Goal: Information Seeking & Learning: Learn about a topic

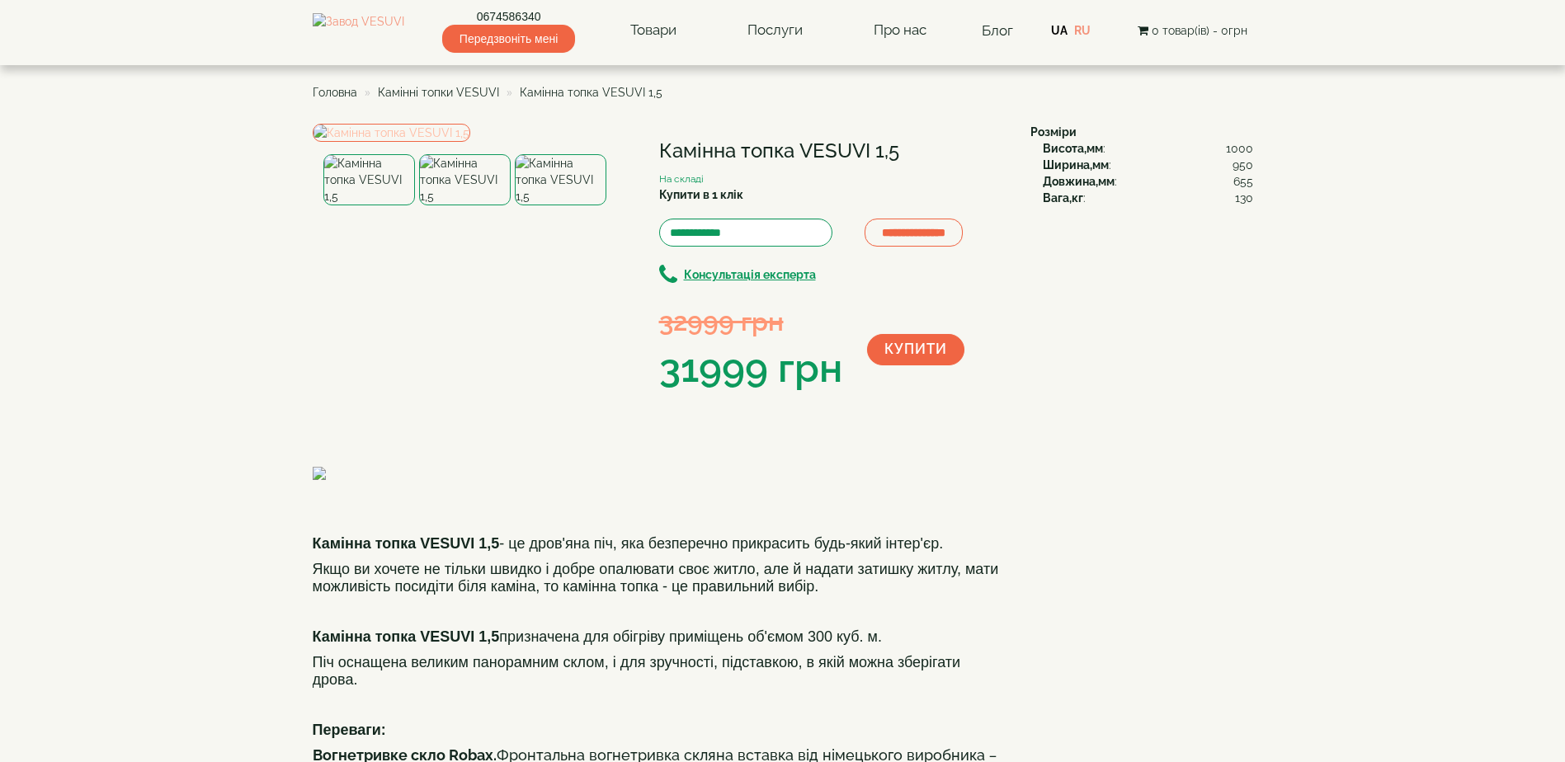
click at [444, 142] on img at bounding box center [392, 133] width 158 height 18
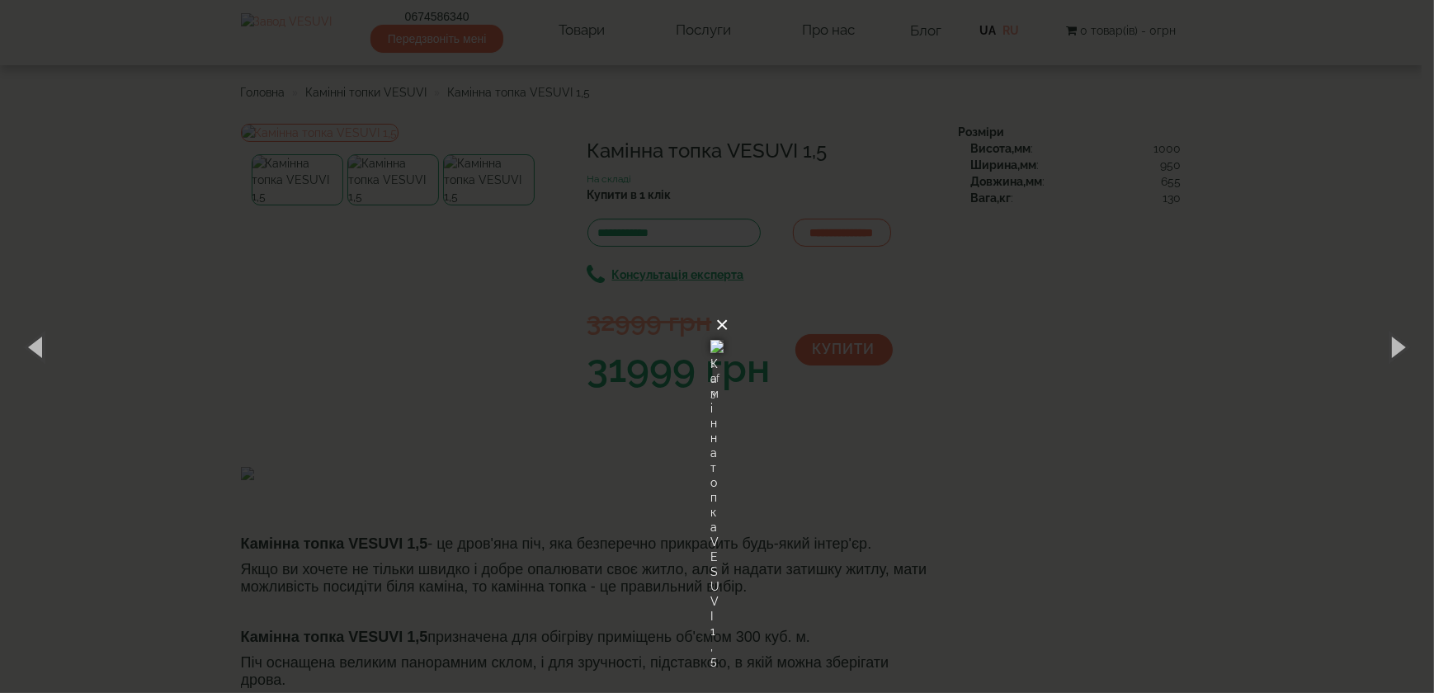
click at [728, 307] on button "×" at bounding box center [721, 325] width 13 height 36
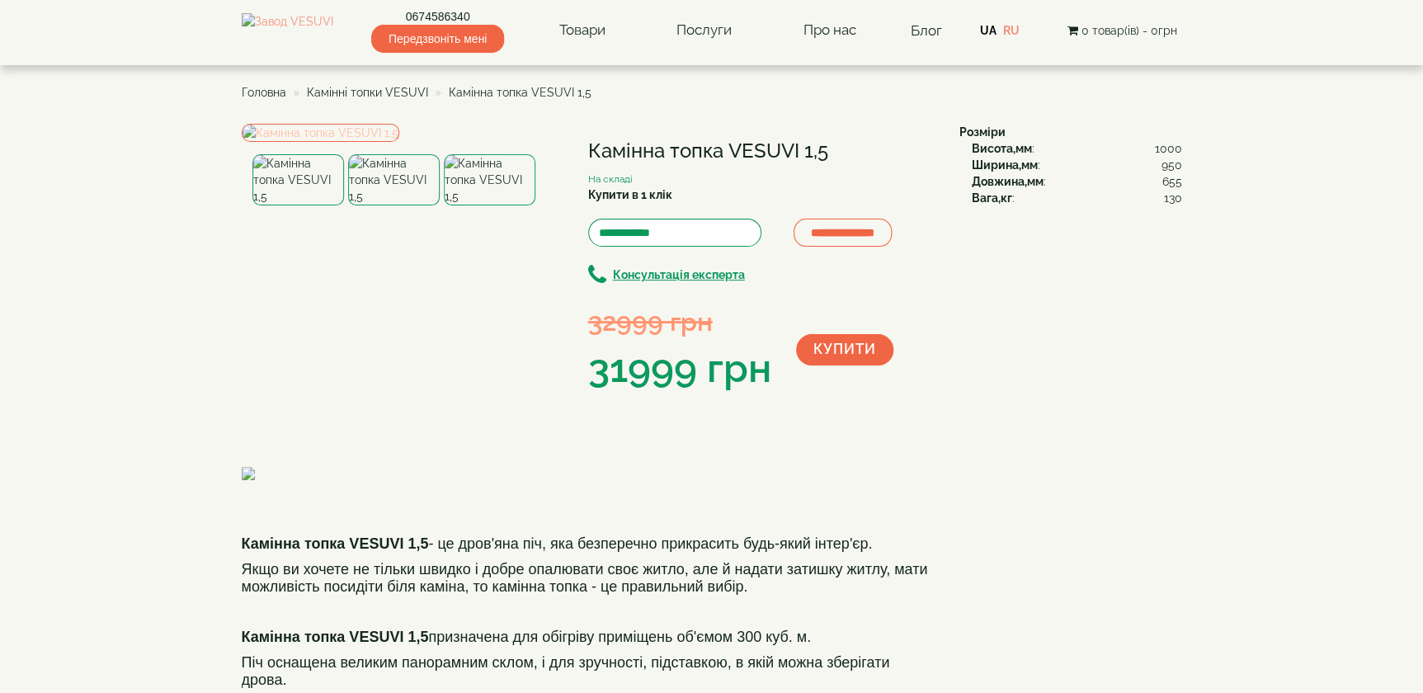
click at [359, 142] on img at bounding box center [321, 133] width 158 height 18
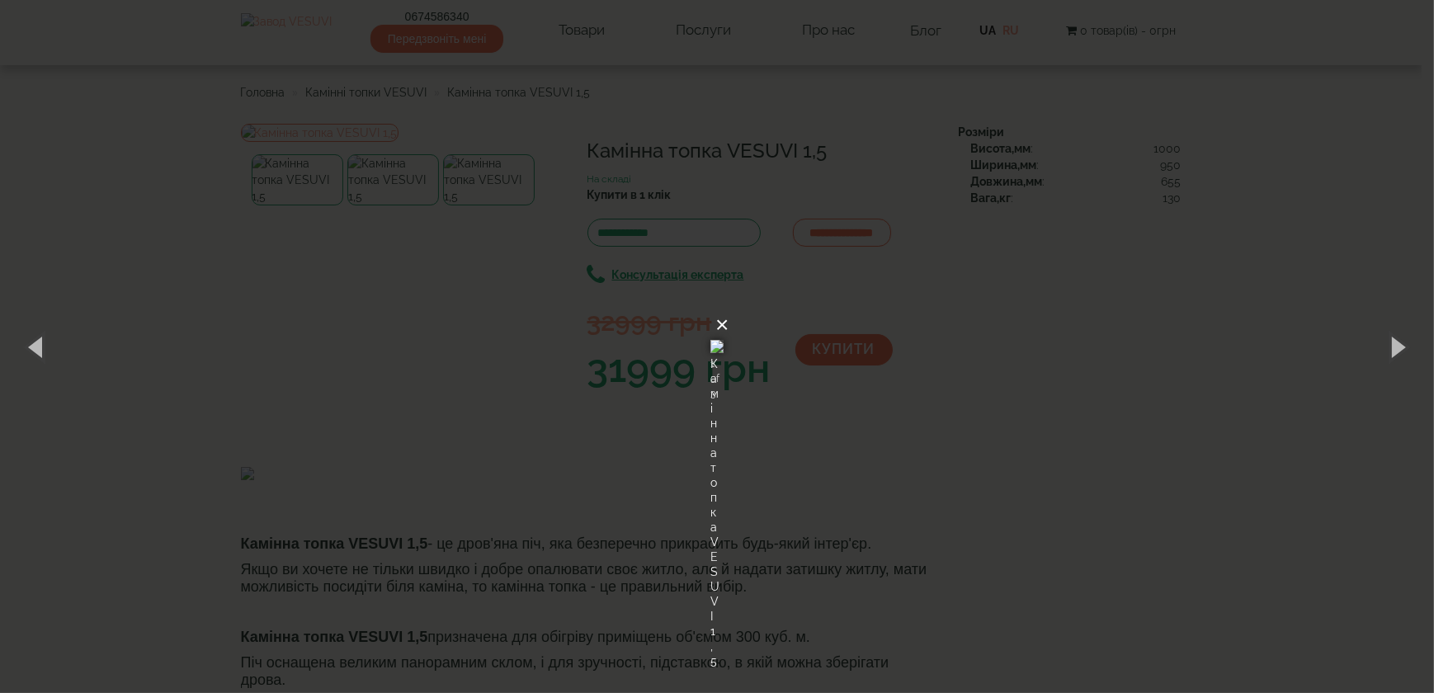
click at [728, 307] on button "×" at bounding box center [721, 325] width 13 height 36
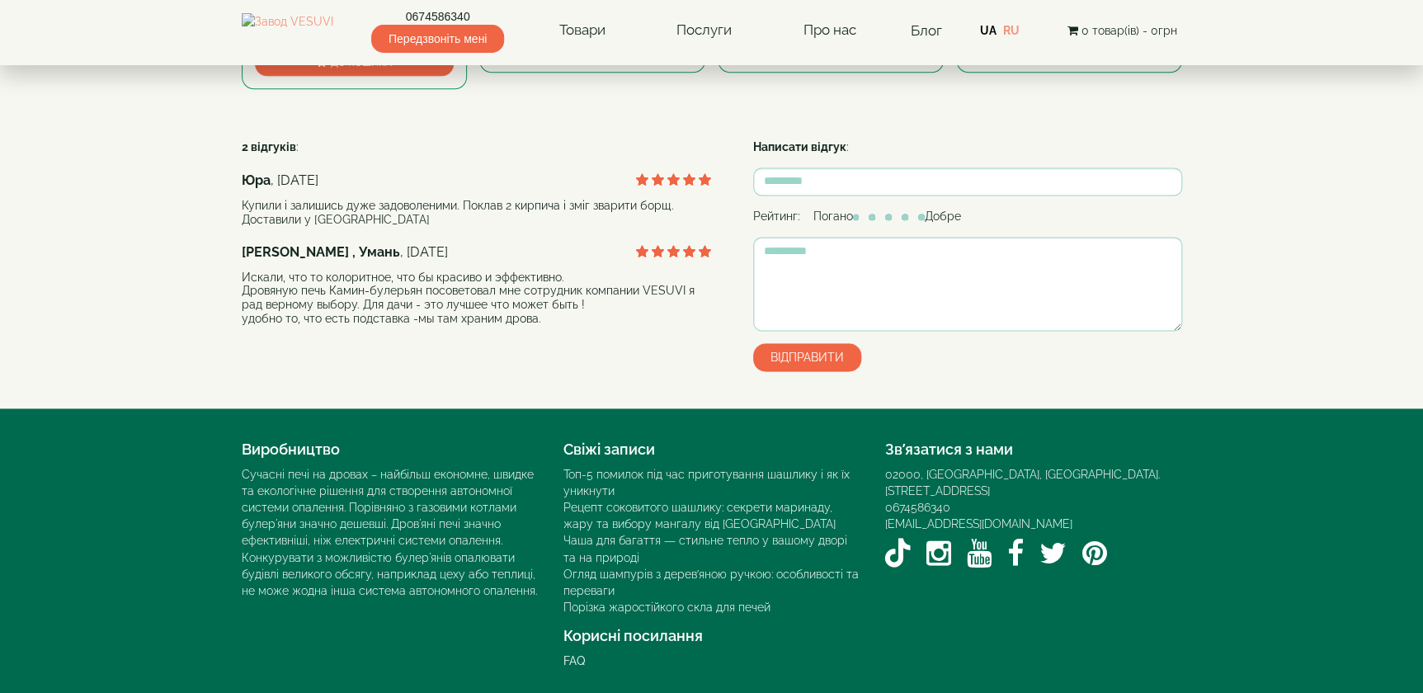
scroll to position [675, 0]
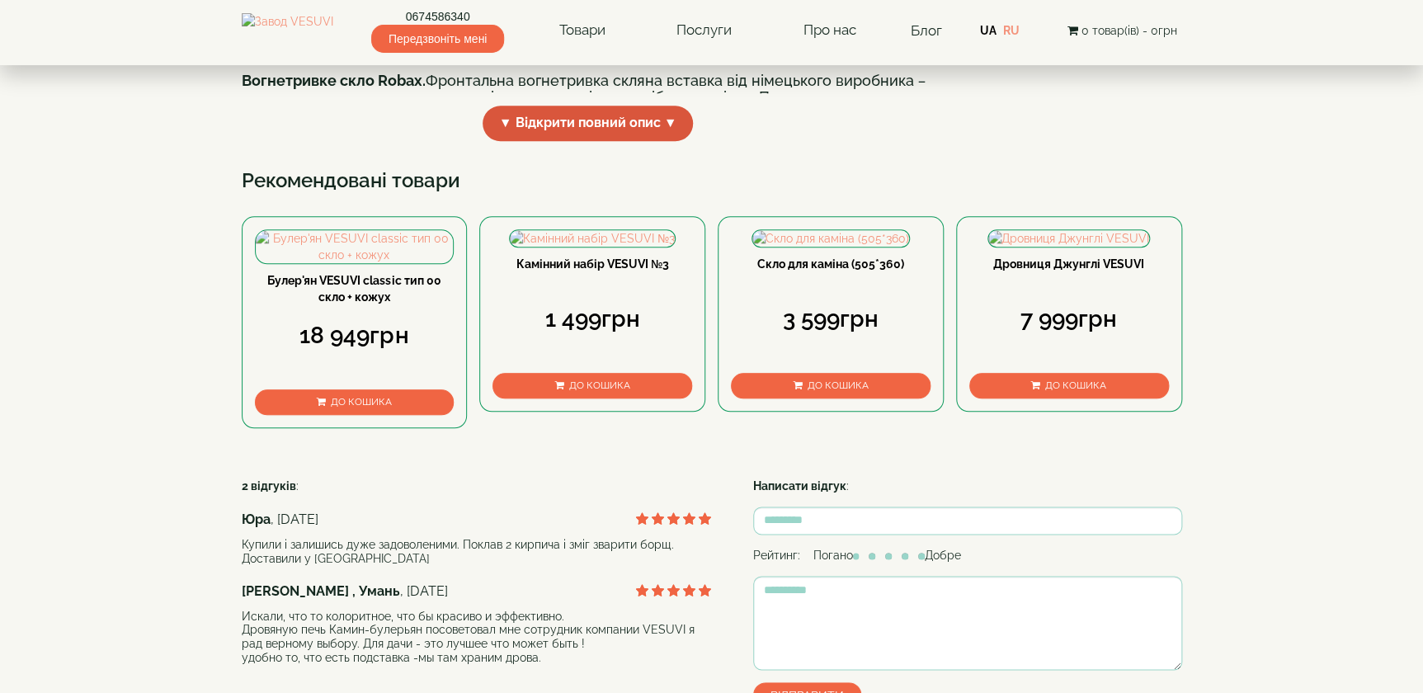
click at [606, 141] on span "▼ Відкрити повний опис ▼" at bounding box center [588, 123] width 211 height 35
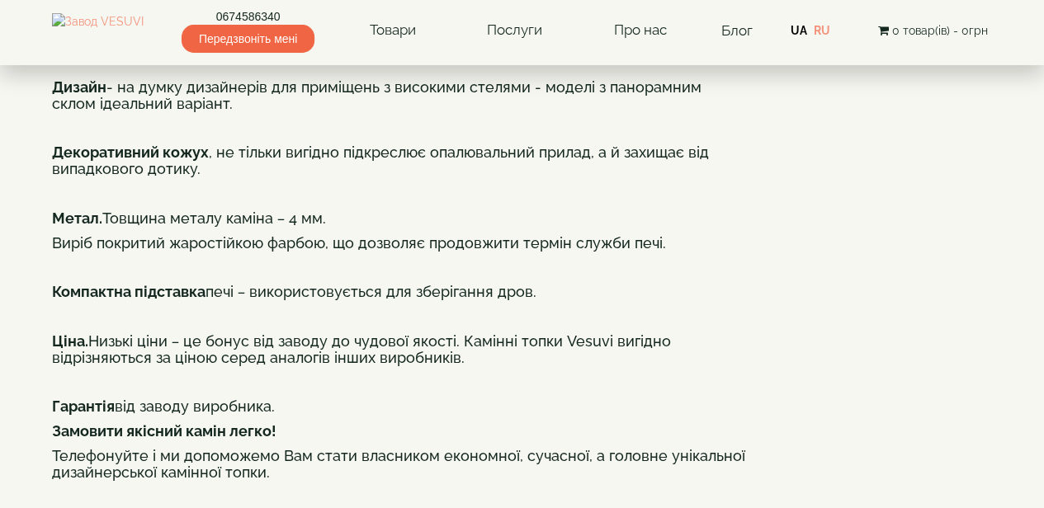
scroll to position [785, 0]
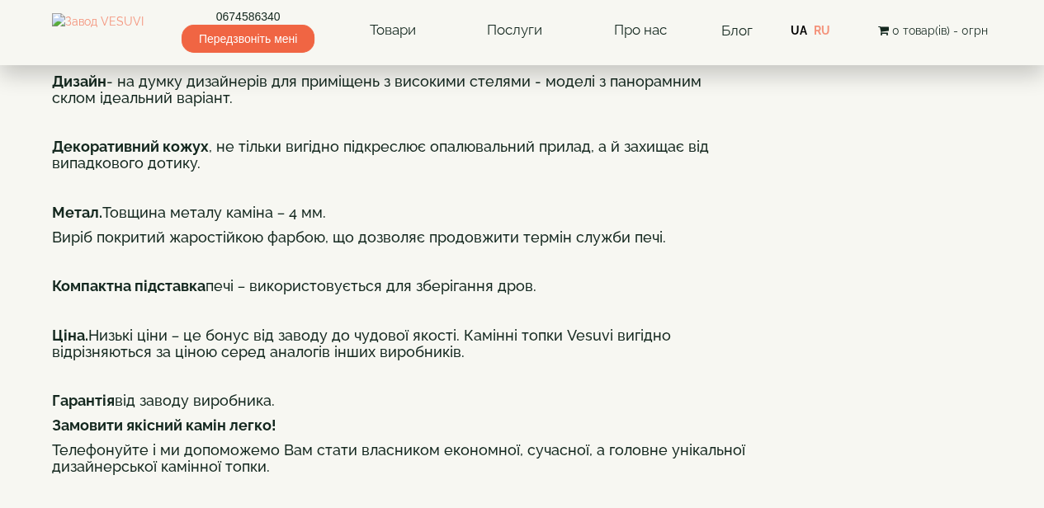
drag, startPoint x: 493, startPoint y: 259, endPoint x: 647, endPoint y: 256, distance: 153.5
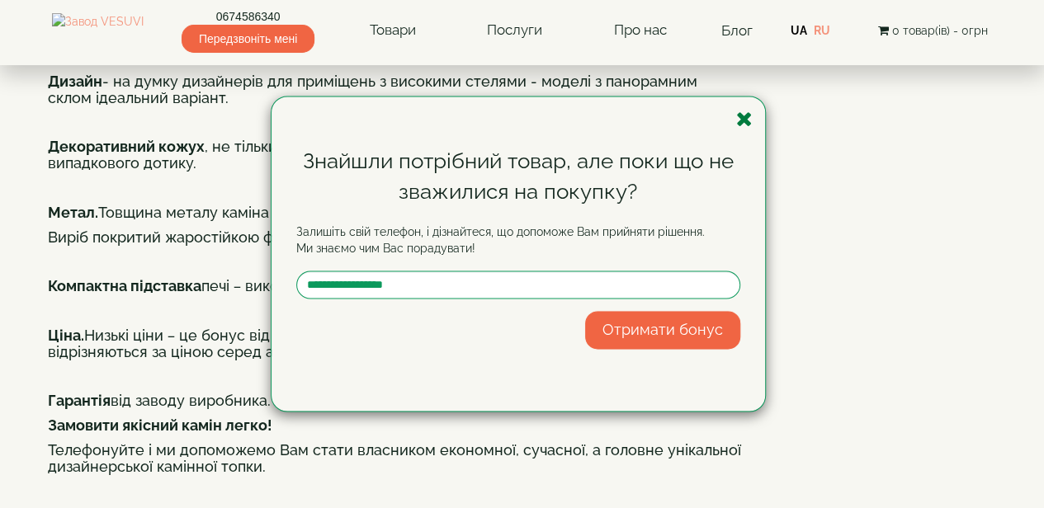
click at [743, 125] on icon "button" at bounding box center [744, 119] width 16 height 21
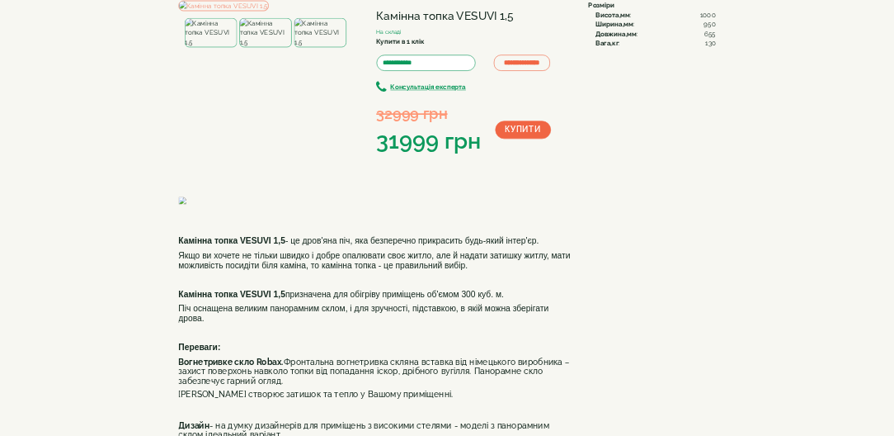
scroll to position [0, 0]
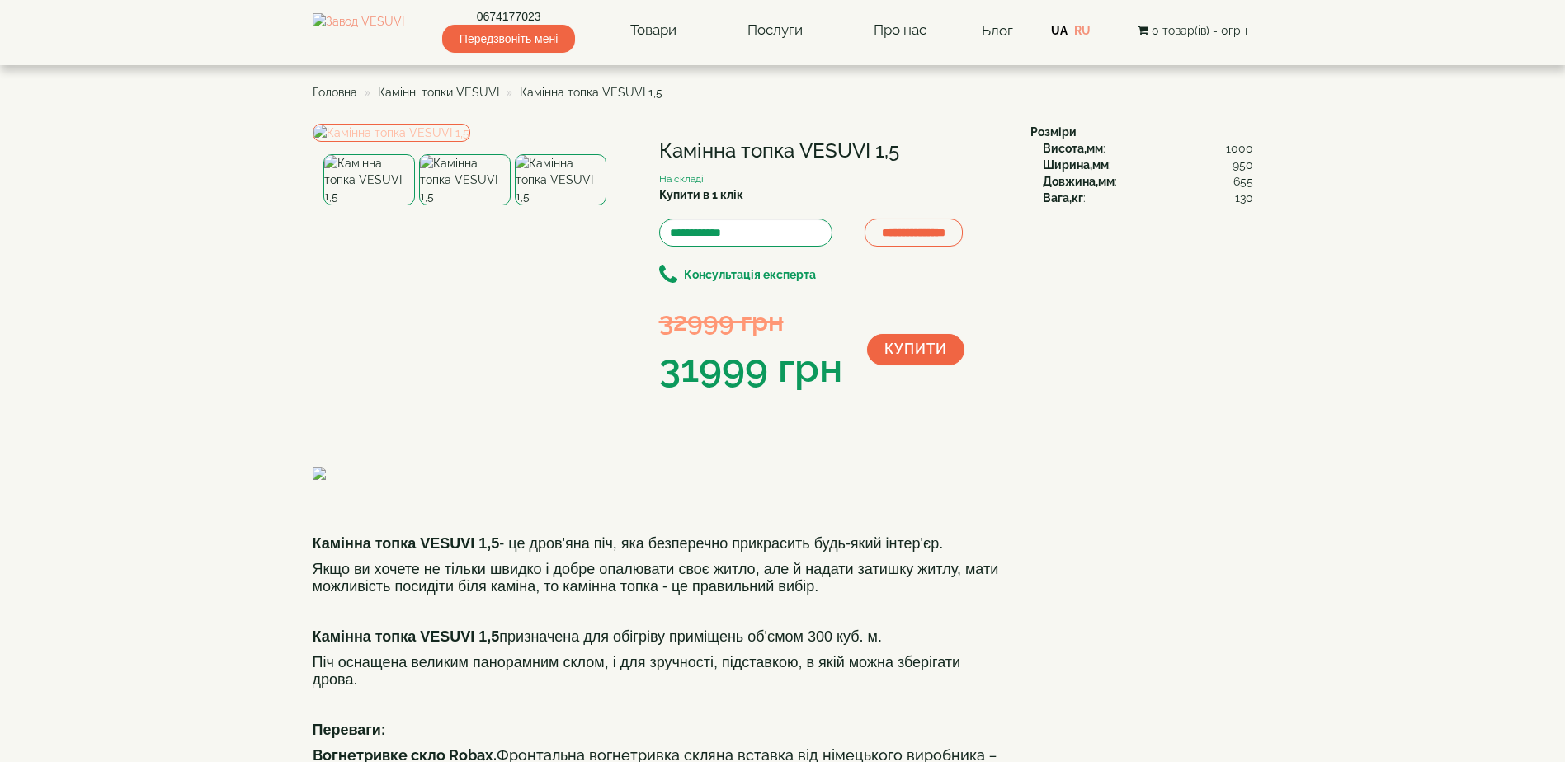
click at [445, 142] on img at bounding box center [392, 133] width 158 height 18
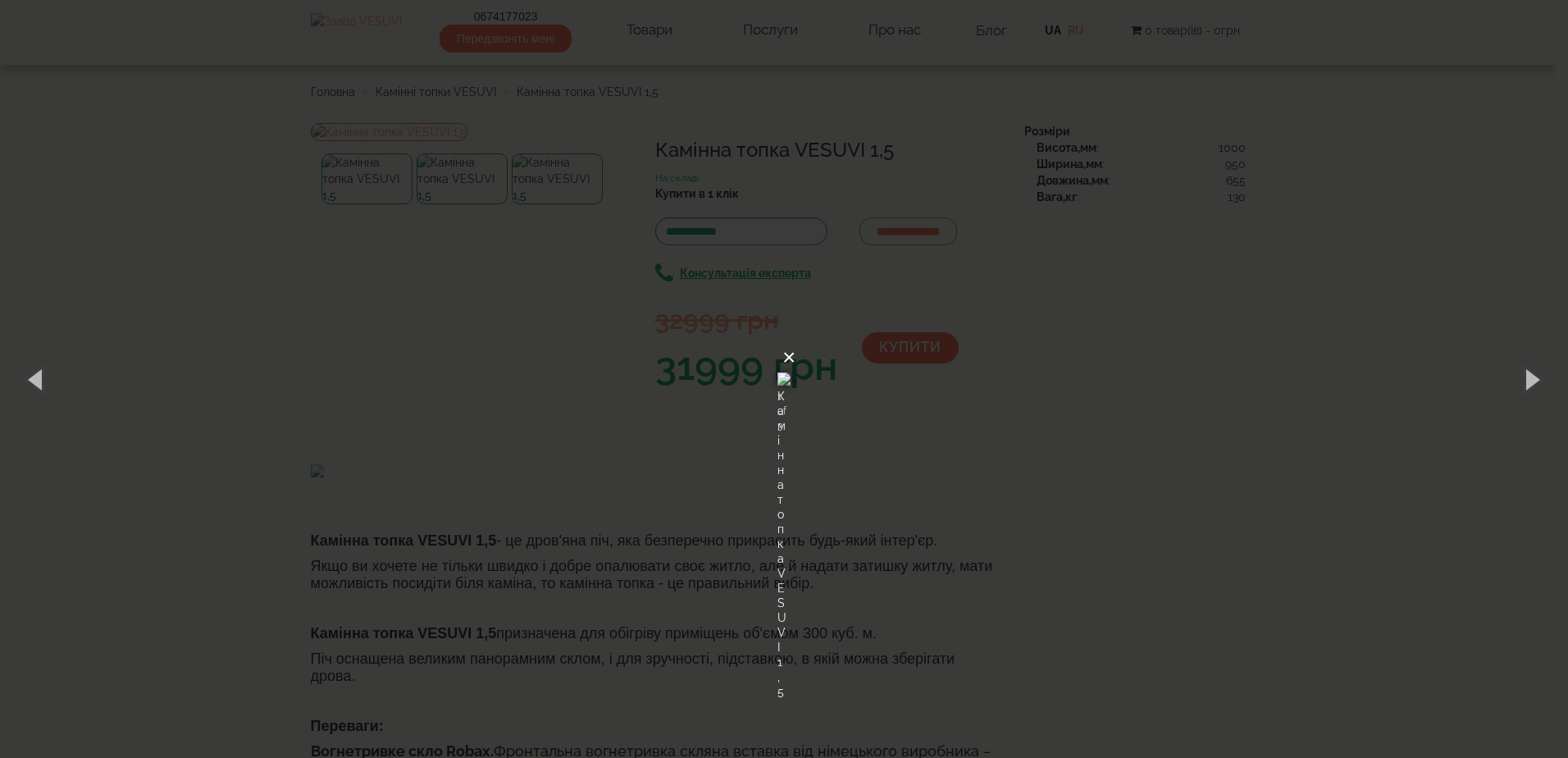
click at [795, 340] on button "×" at bounding box center [788, 358] width 13 height 36
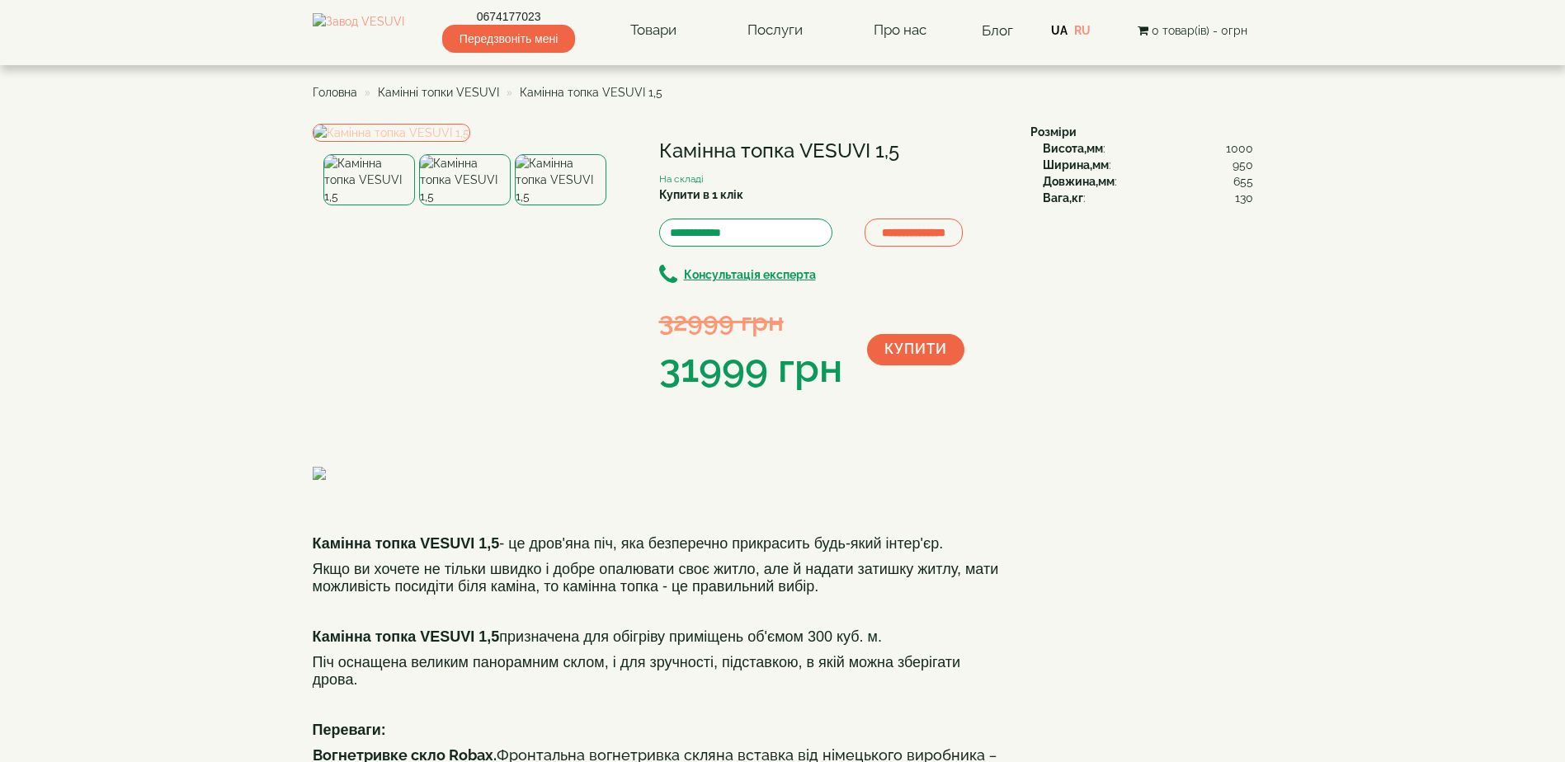
click at [470, 142] on img at bounding box center [392, 133] width 158 height 18
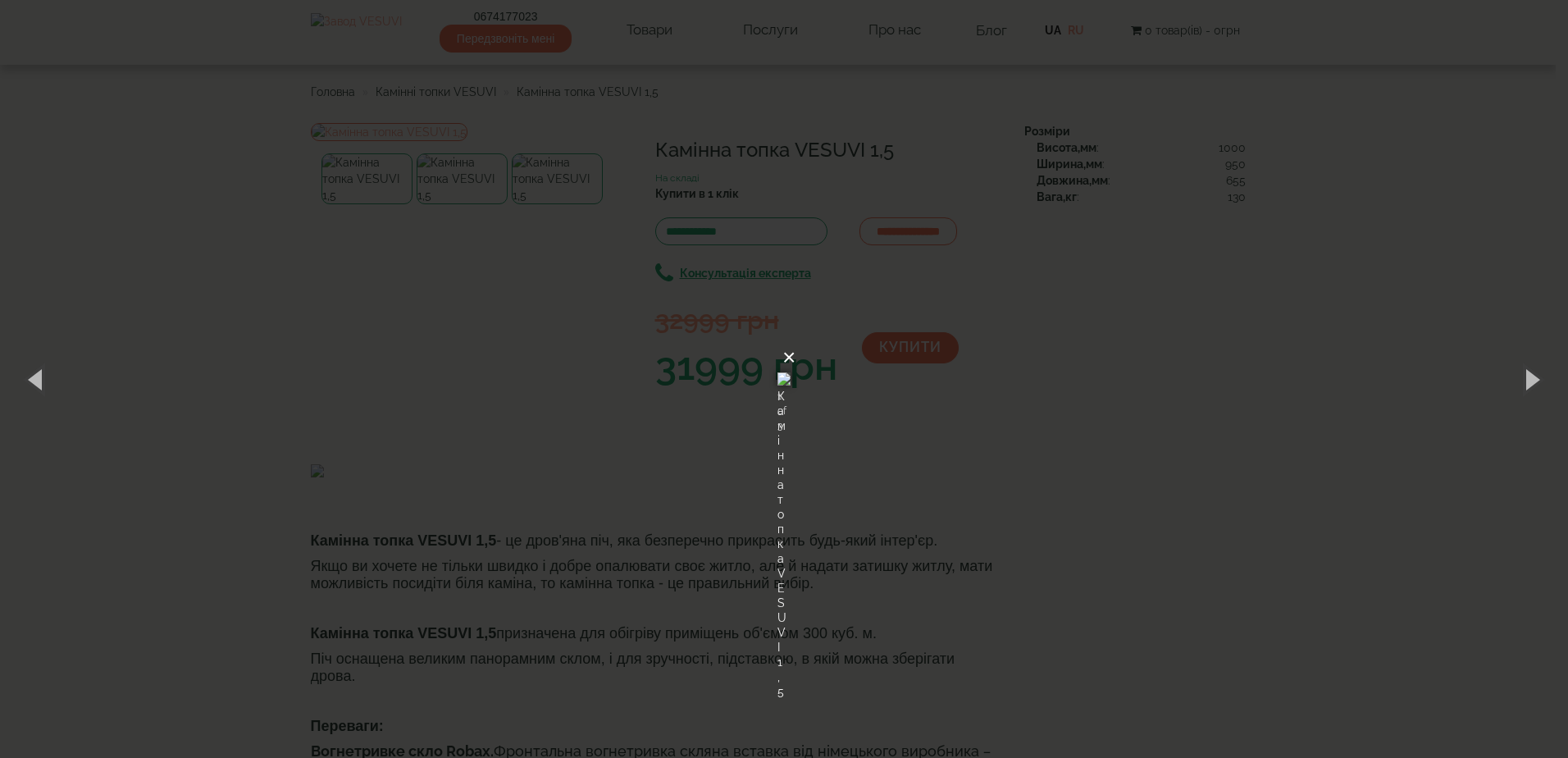
click at [795, 340] on button "×" at bounding box center [788, 358] width 13 height 36
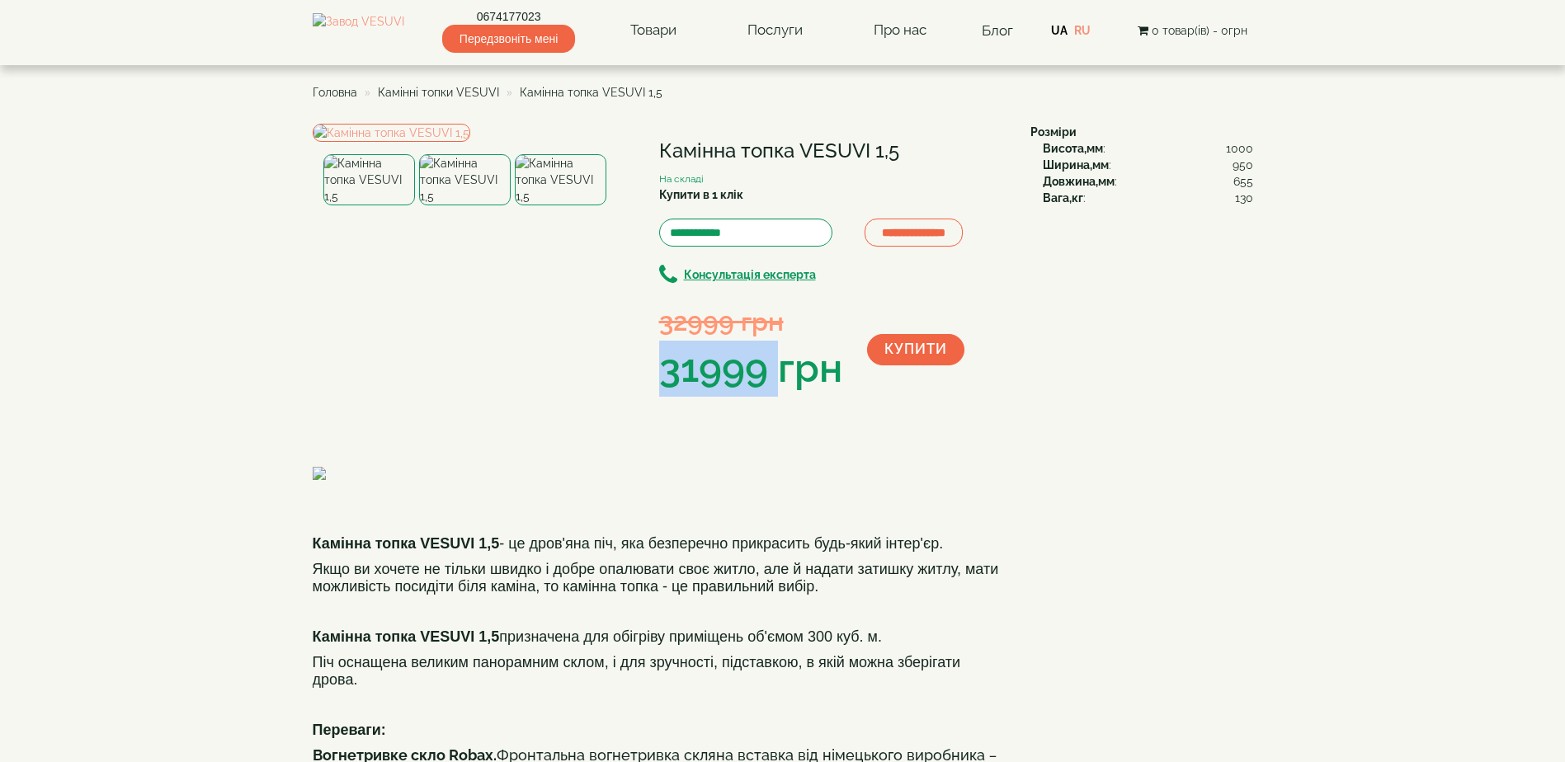
drag, startPoint x: 660, startPoint y: 371, endPoint x: 783, endPoint y: 376, distance: 123.0
click at [783, 376] on div "31999 грн" at bounding box center [750, 369] width 183 height 56
click at [470, 142] on img at bounding box center [392, 133] width 158 height 18
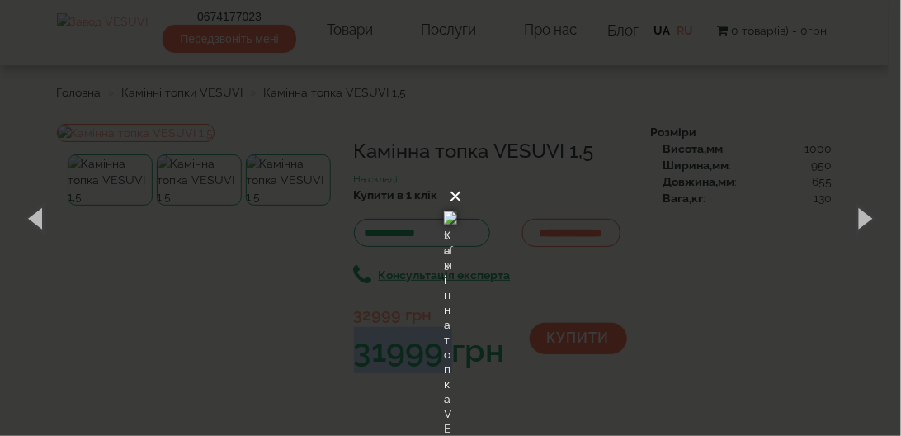
click at [462, 178] on button "×" at bounding box center [455, 196] width 13 height 36
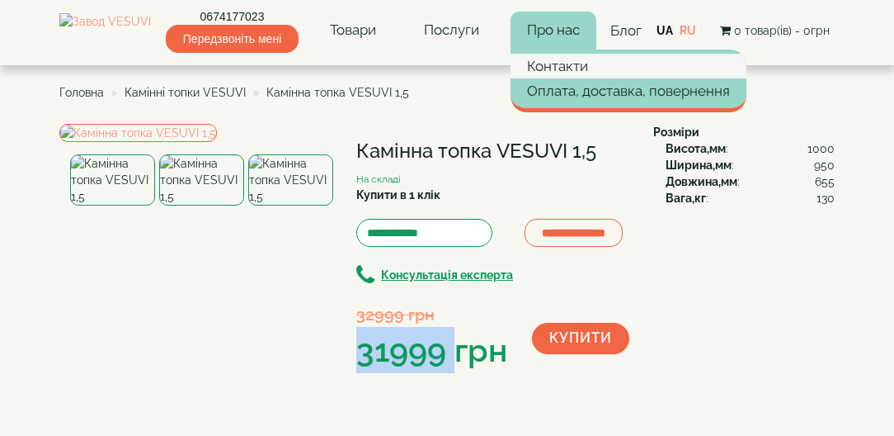
click at [569, 65] on link "Контакти" at bounding box center [629, 66] width 236 height 25
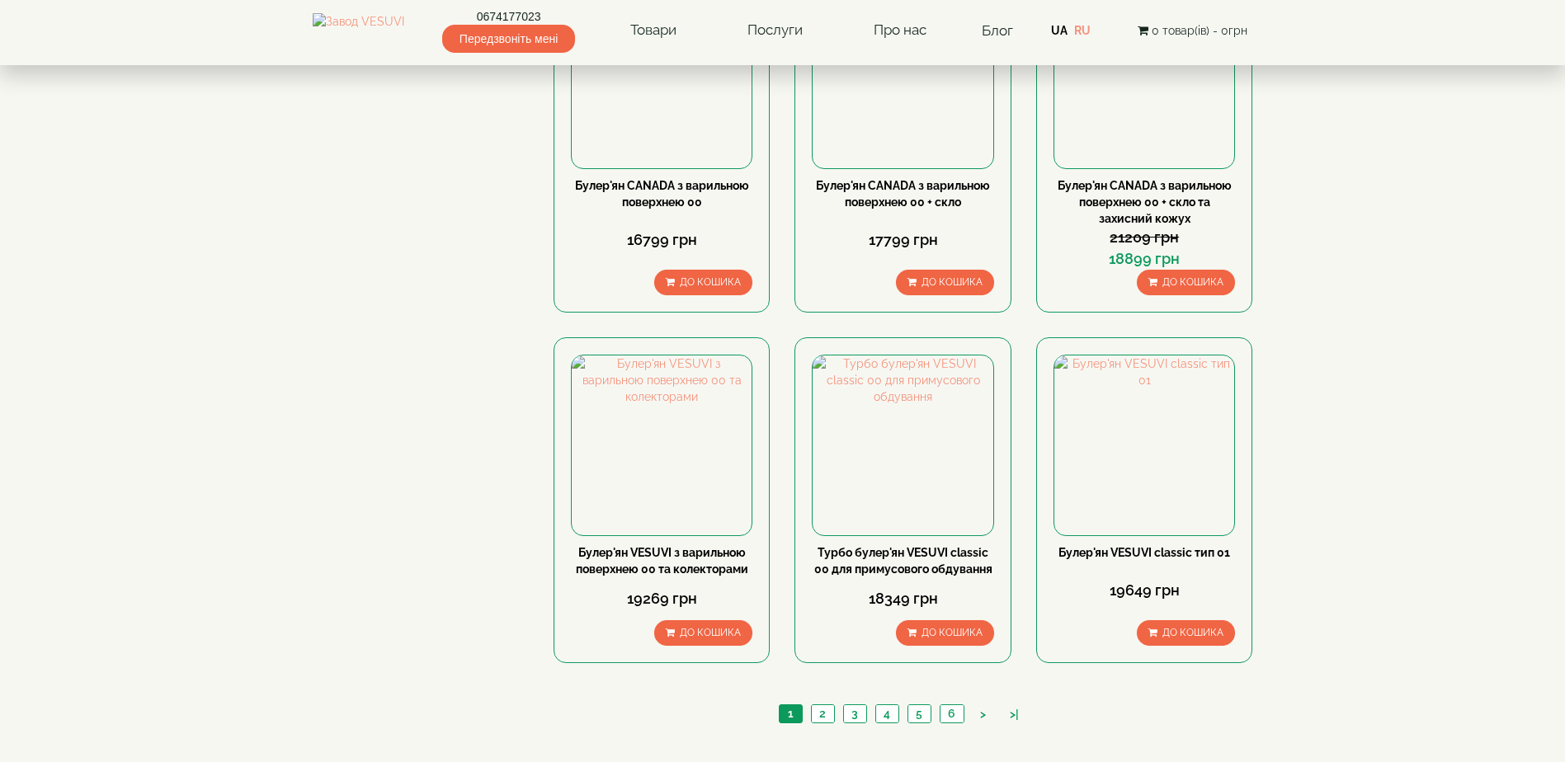
scroll to position [1650, 0]
click at [823, 705] on link "2" at bounding box center [822, 713] width 23 height 17
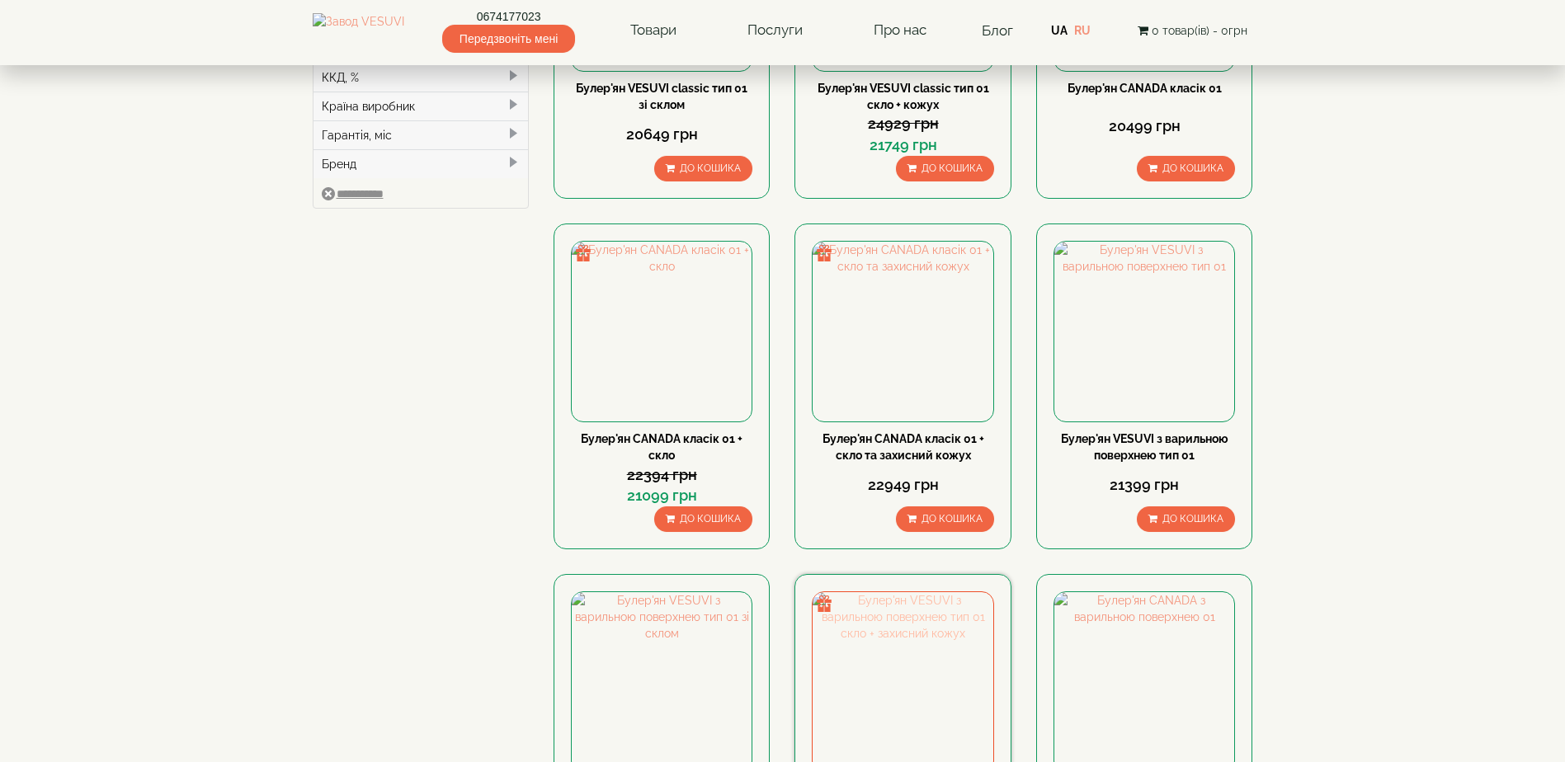
scroll to position [742, 0]
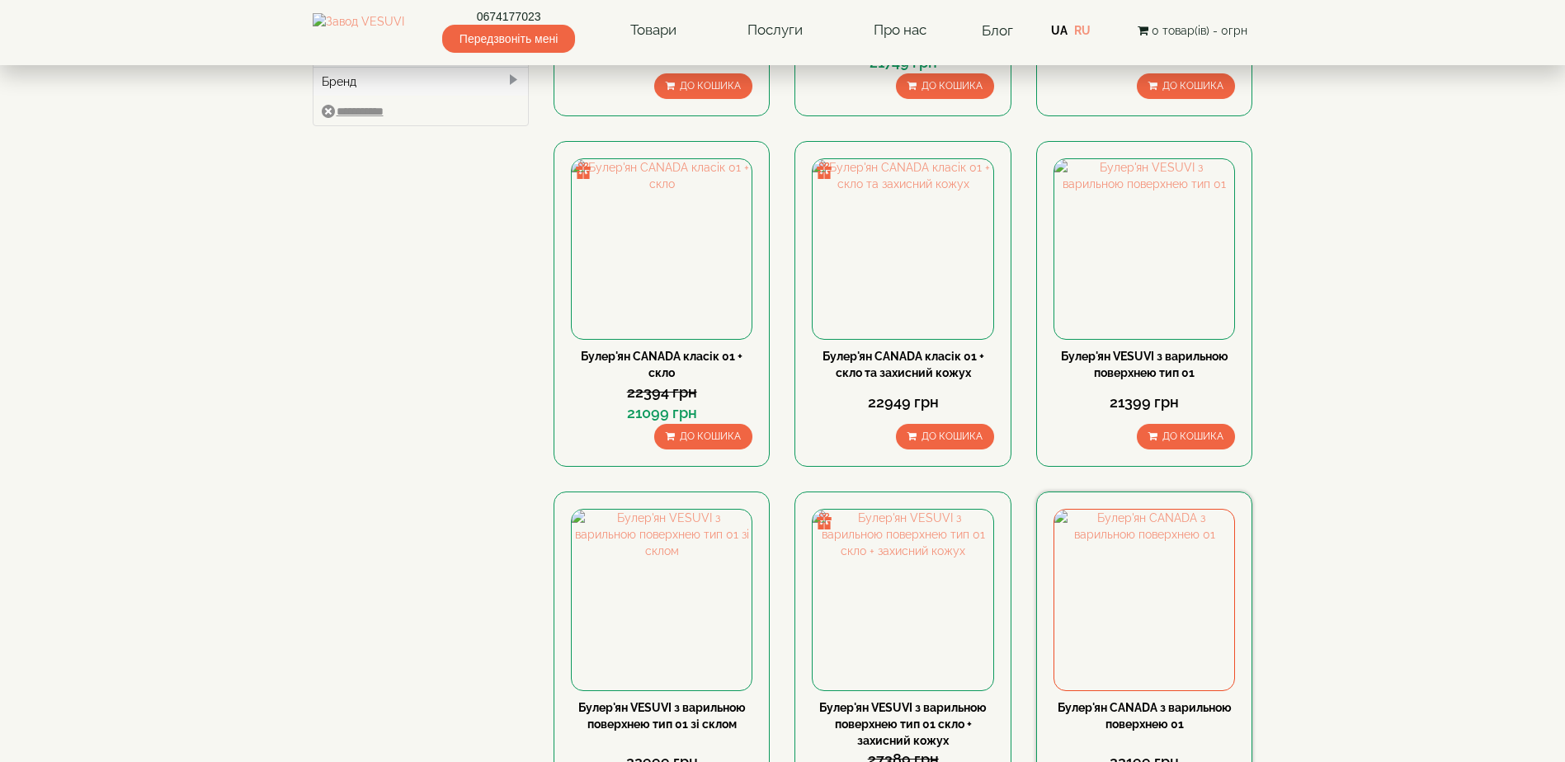
click at [1149, 700] on div "Булер'ян CANADA з варильною поверхнею 01" at bounding box center [1144, 716] width 181 height 33
click at [1145, 701] on link "Булер'ян CANADA з варильною поверхнею 01" at bounding box center [1145, 716] width 174 height 30
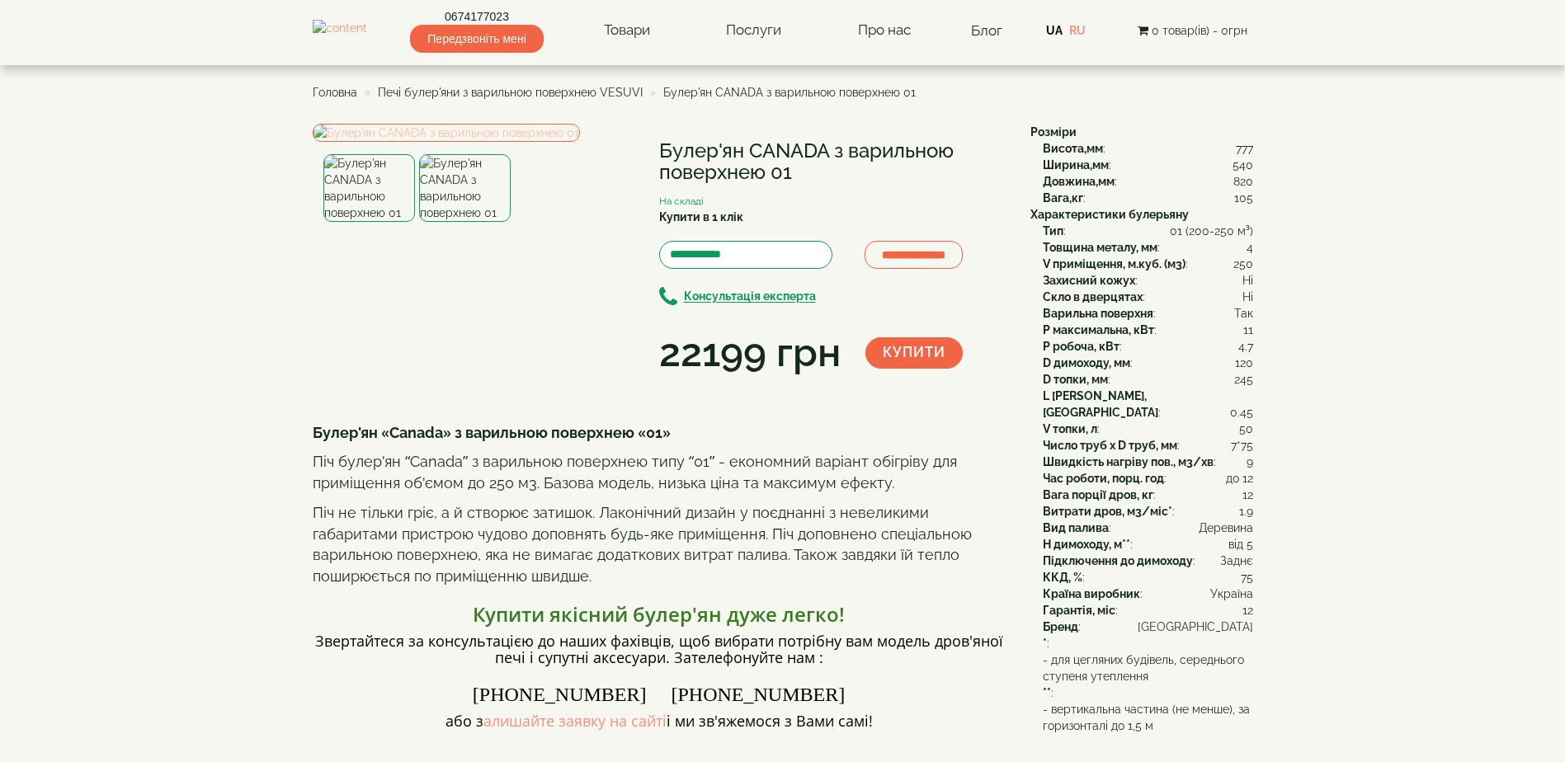
click at [479, 142] on img at bounding box center [446, 133] width 267 height 18
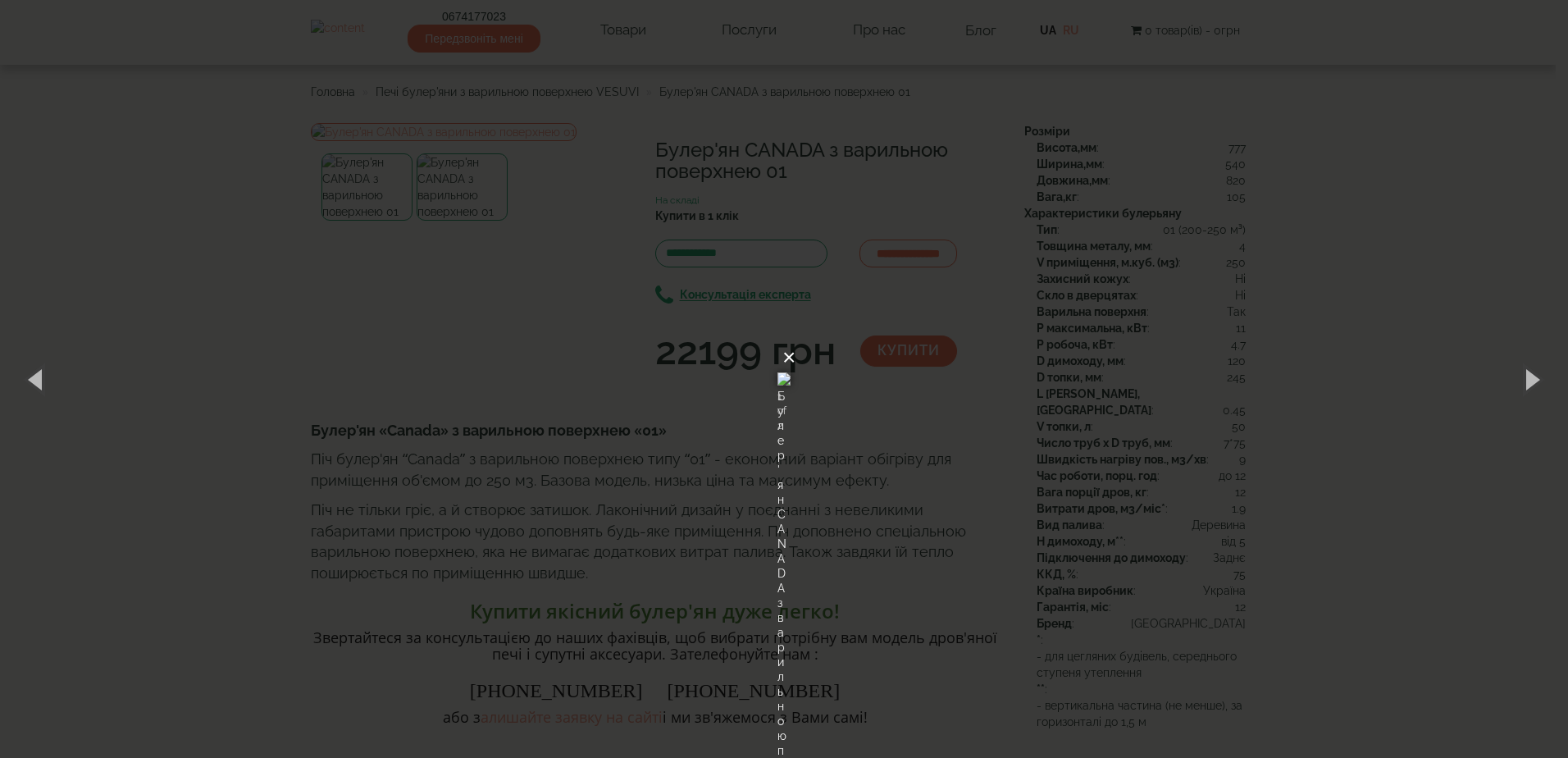
click at [795, 340] on button "×" at bounding box center [788, 358] width 13 height 36
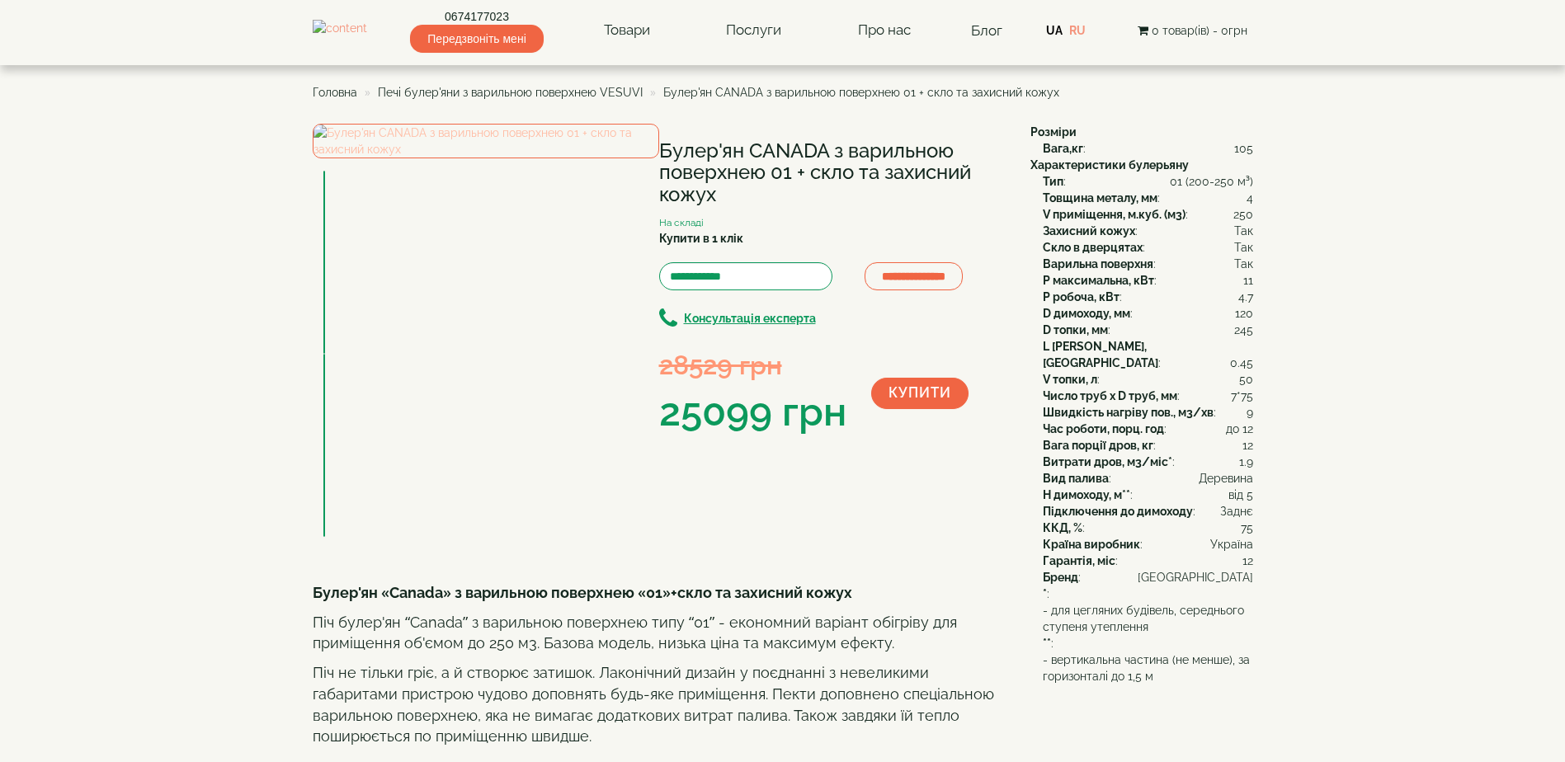
click at [483, 158] on img at bounding box center [486, 141] width 346 height 35
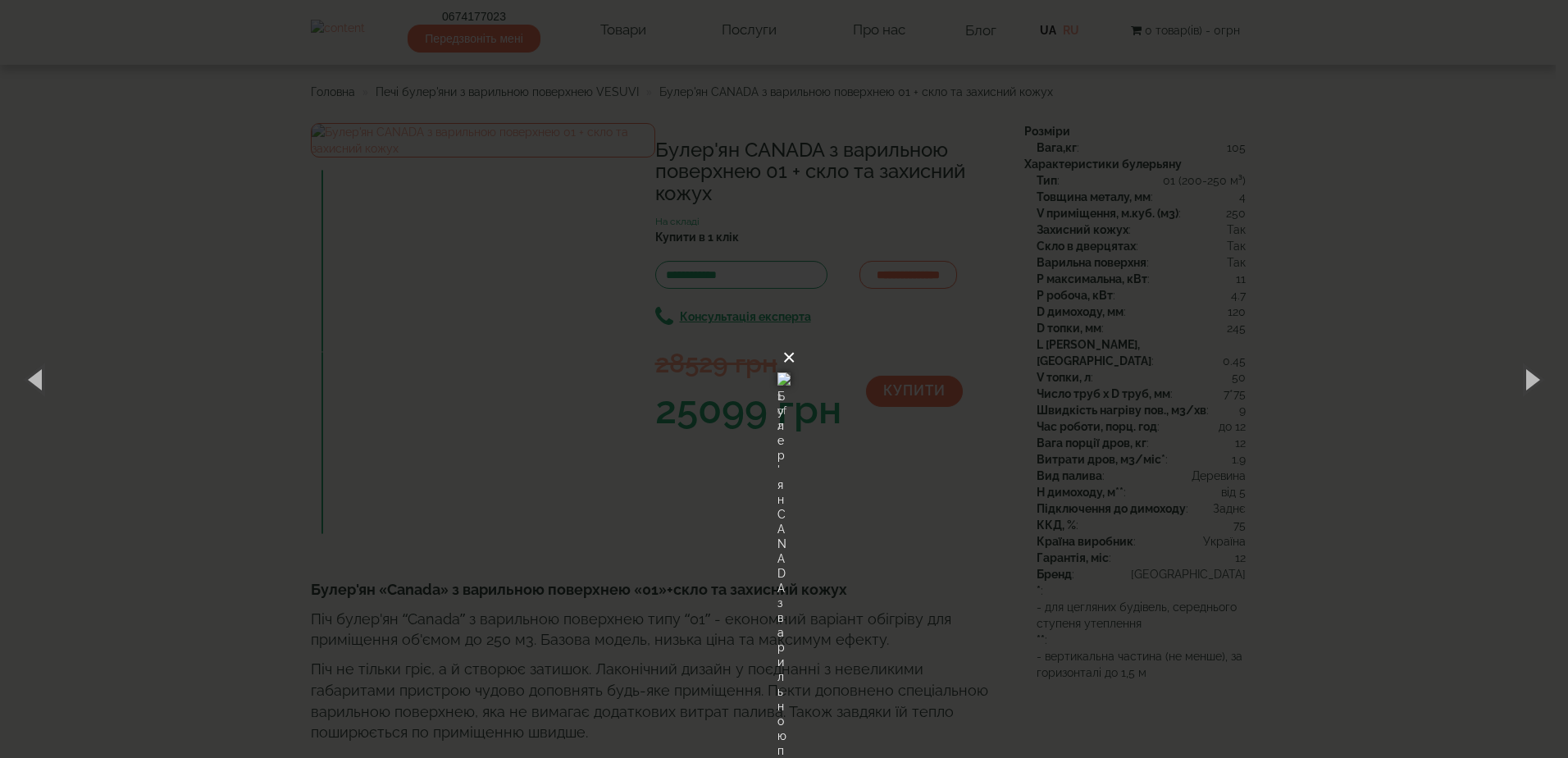
click at [795, 340] on button "×" at bounding box center [788, 358] width 13 height 36
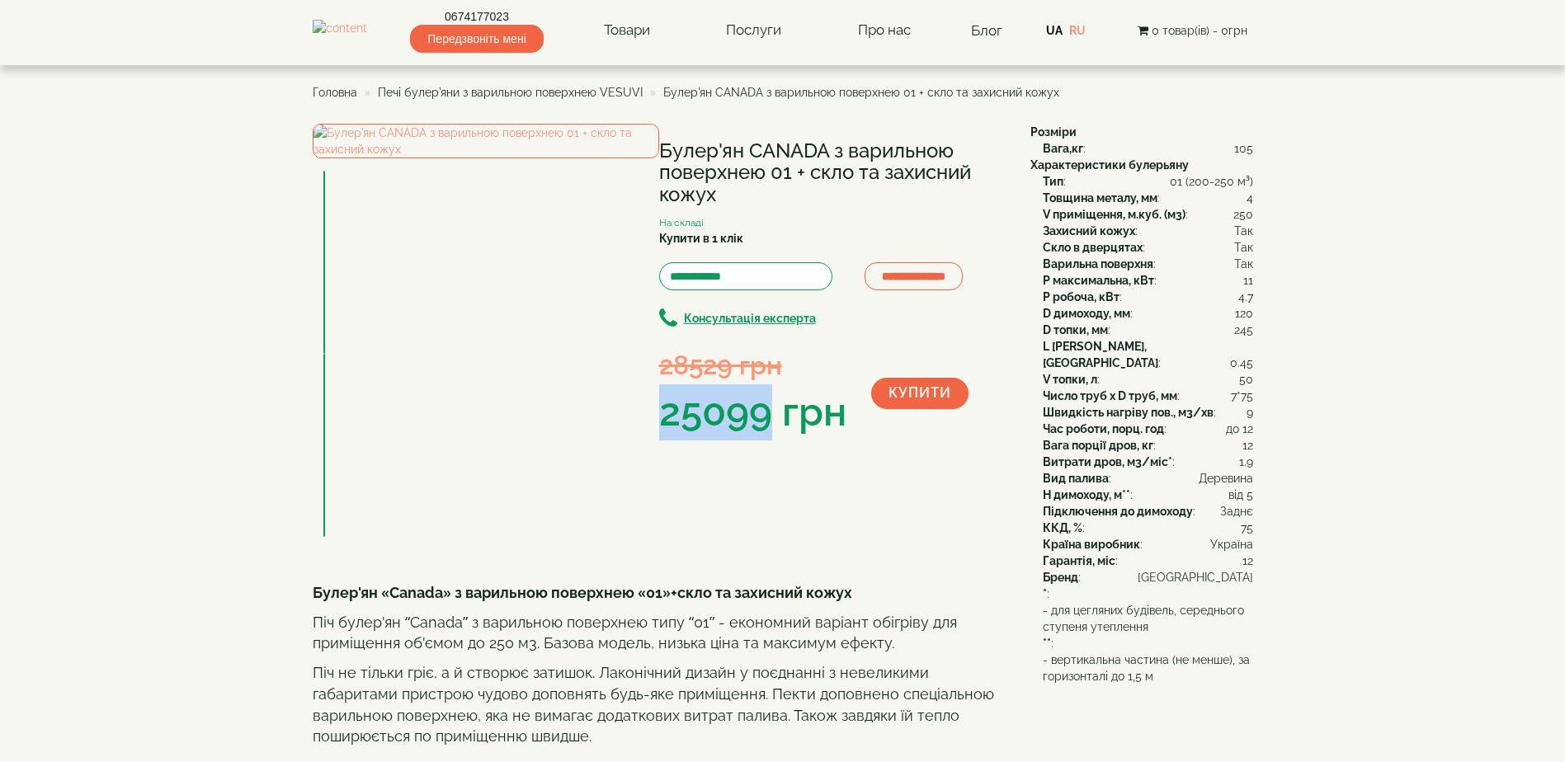
drag, startPoint x: 659, startPoint y: 412, endPoint x: 774, endPoint y: 412, distance: 114.7
click at [774, 412] on div "25099 грн" at bounding box center [752, 412] width 187 height 56
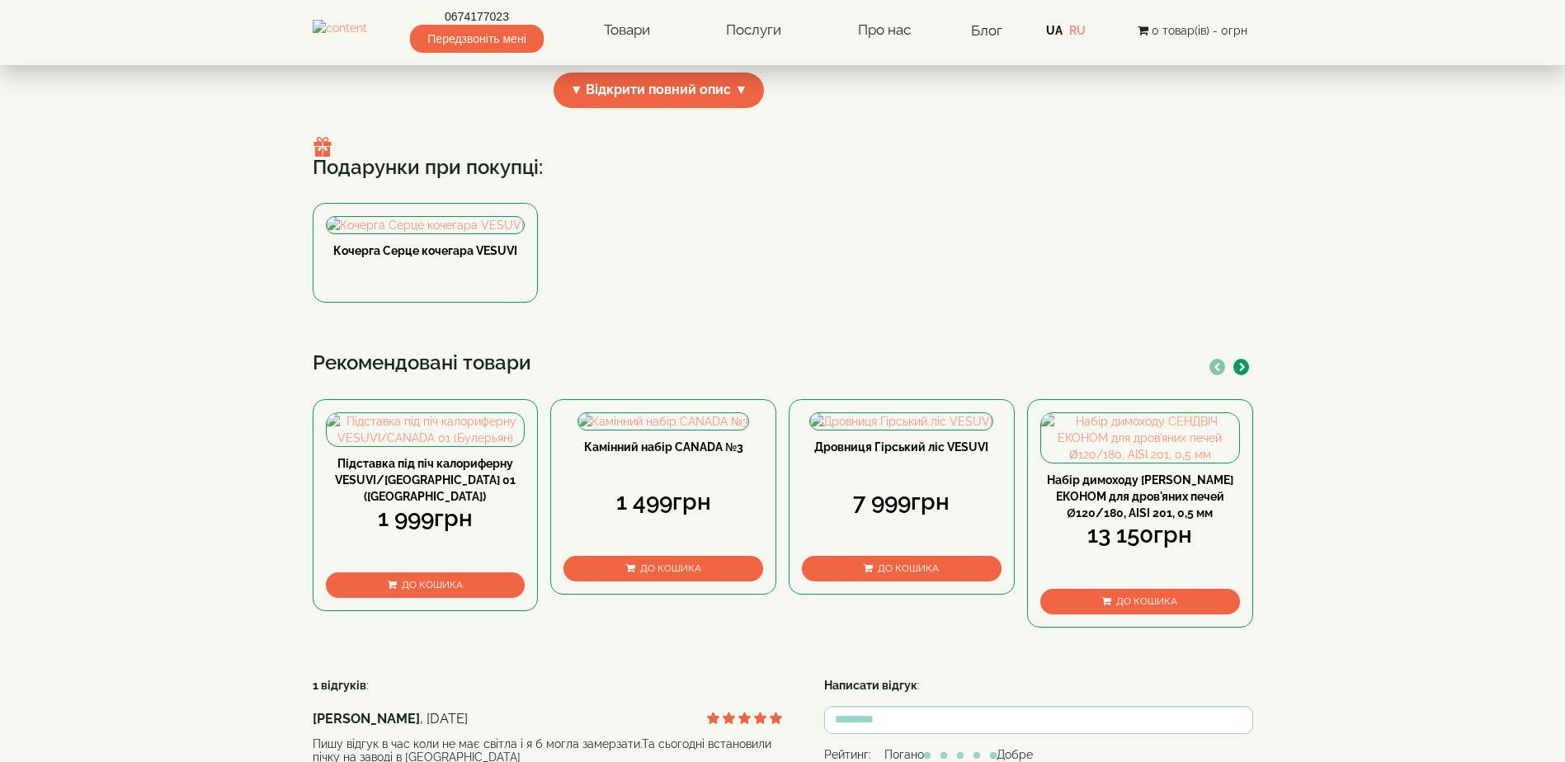
scroll to position [1072, 0]
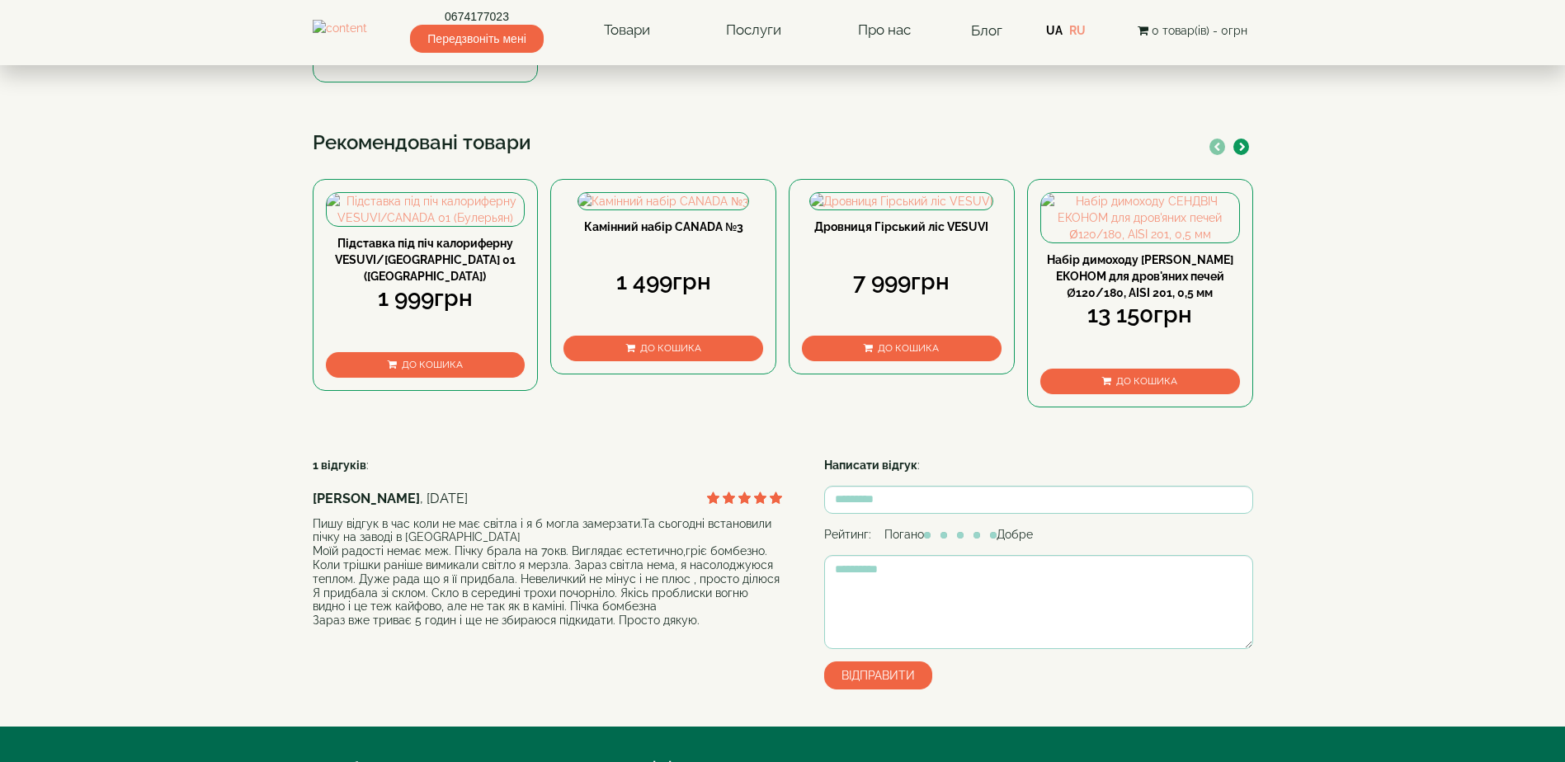
click at [437, 283] on link "Підставка під піч калориферну VESUVI/[GEOGRAPHIC_DATA] 01 ([GEOGRAPHIC_DATA])" at bounding box center [425, 260] width 181 height 46
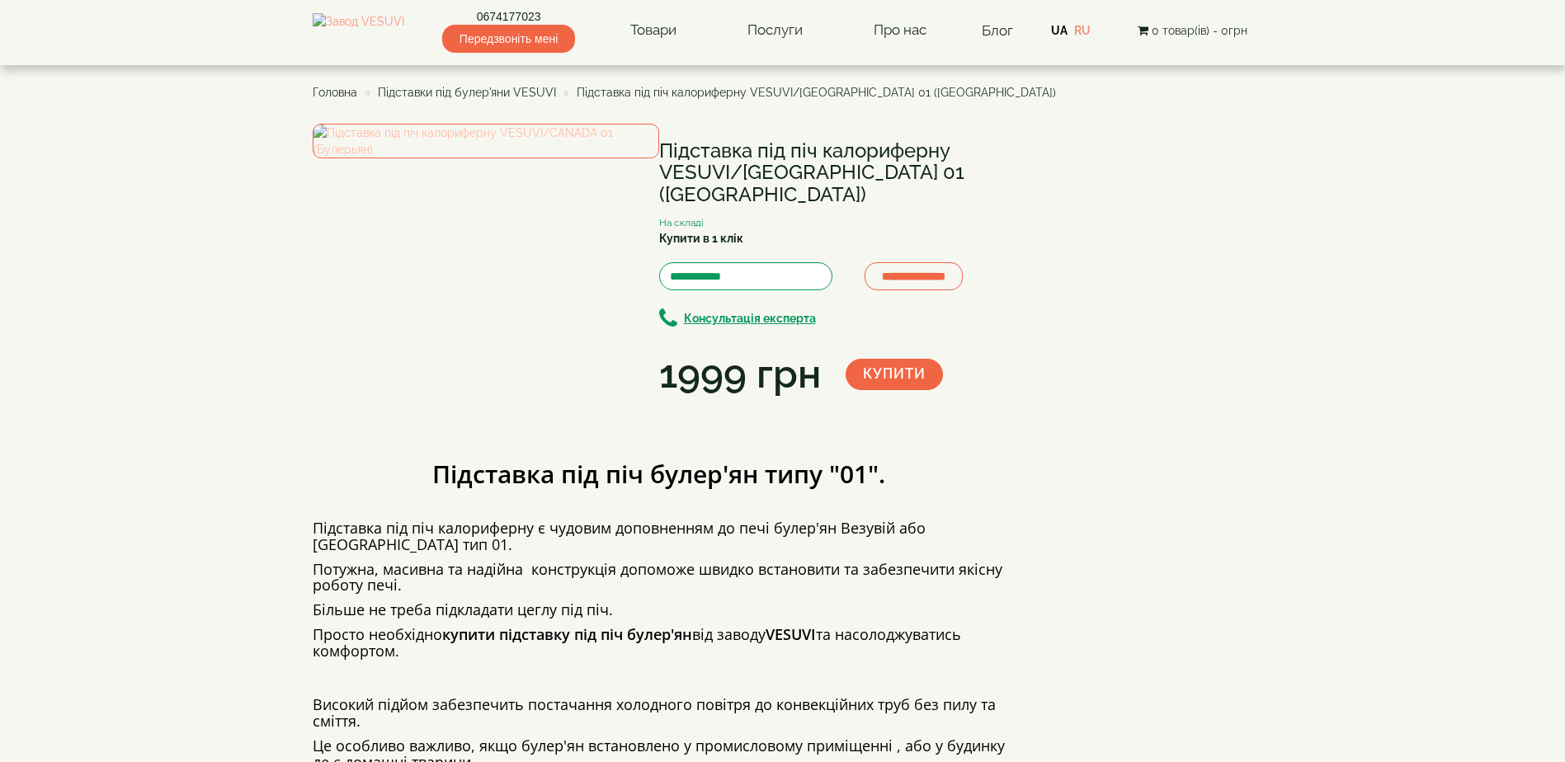
click at [516, 158] on img at bounding box center [486, 141] width 346 height 35
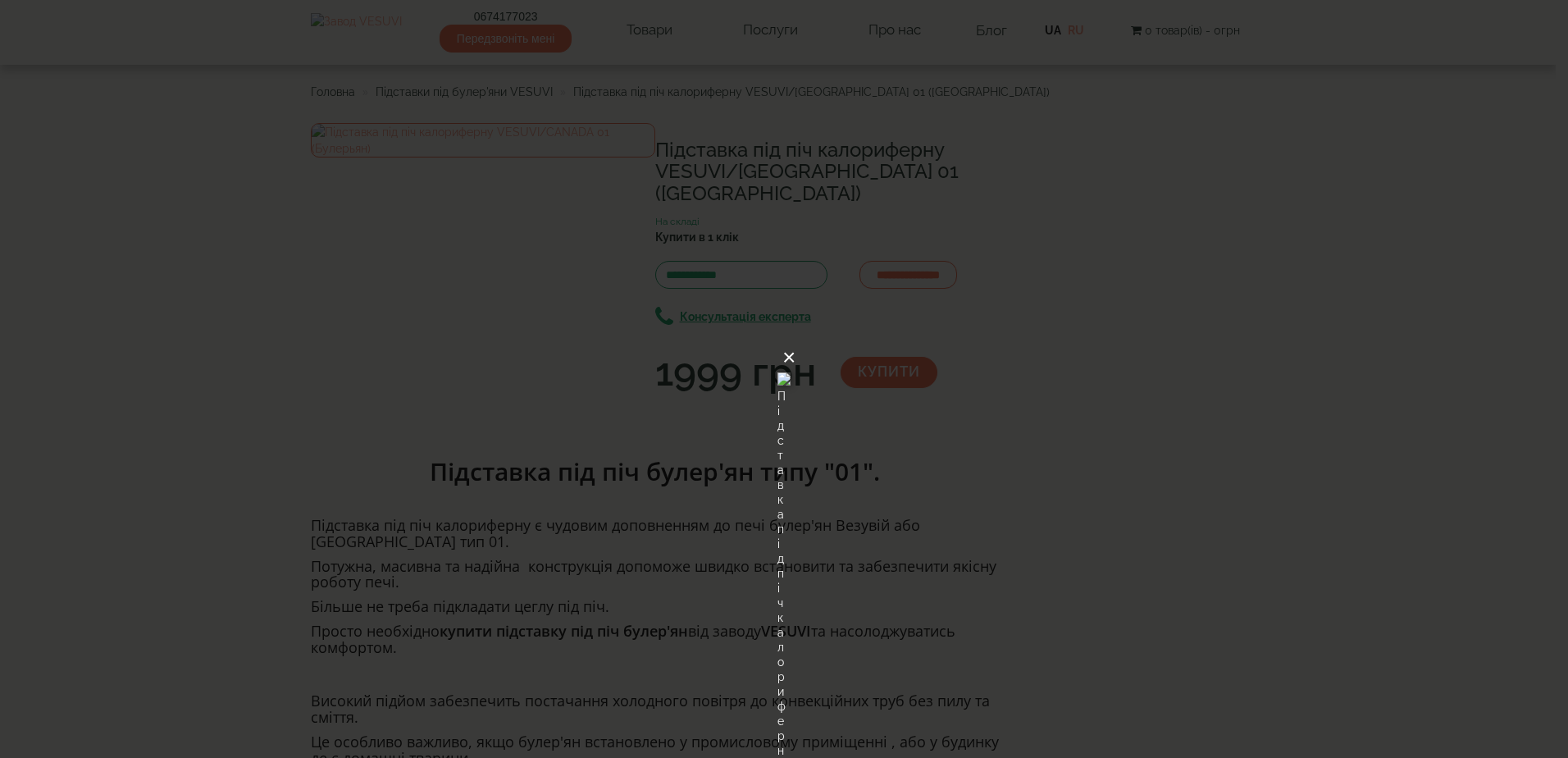
click at [795, 340] on button "×" at bounding box center [788, 358] width 13 height 36
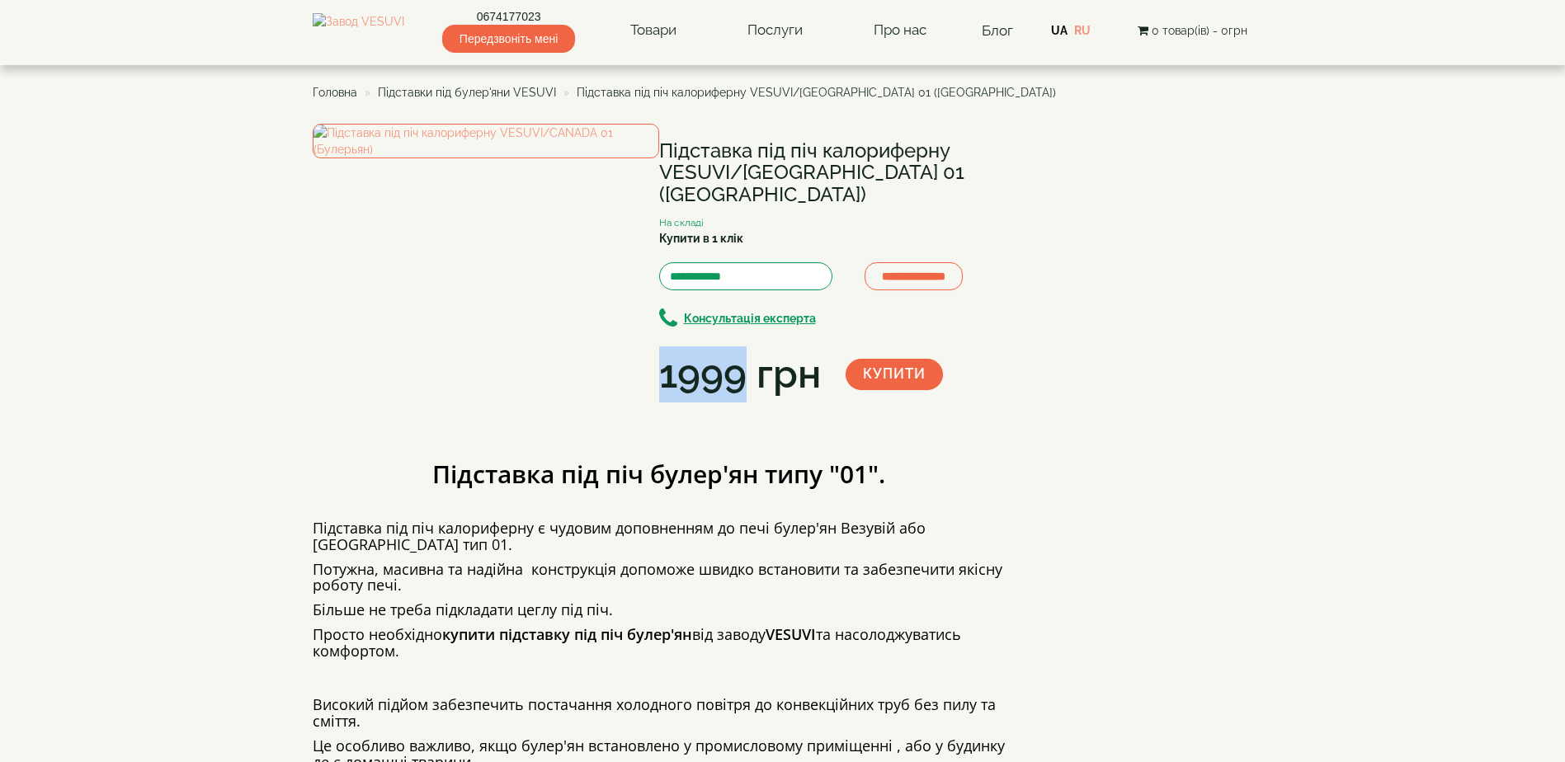
drag, startPoint x: 665, startPoint y: 353, endPoint x: 743, endPoint y: 359, distance: 78.6
click at [743, 359] on div "1999 грн" at bounding box center [740, 374] width 162 height 56
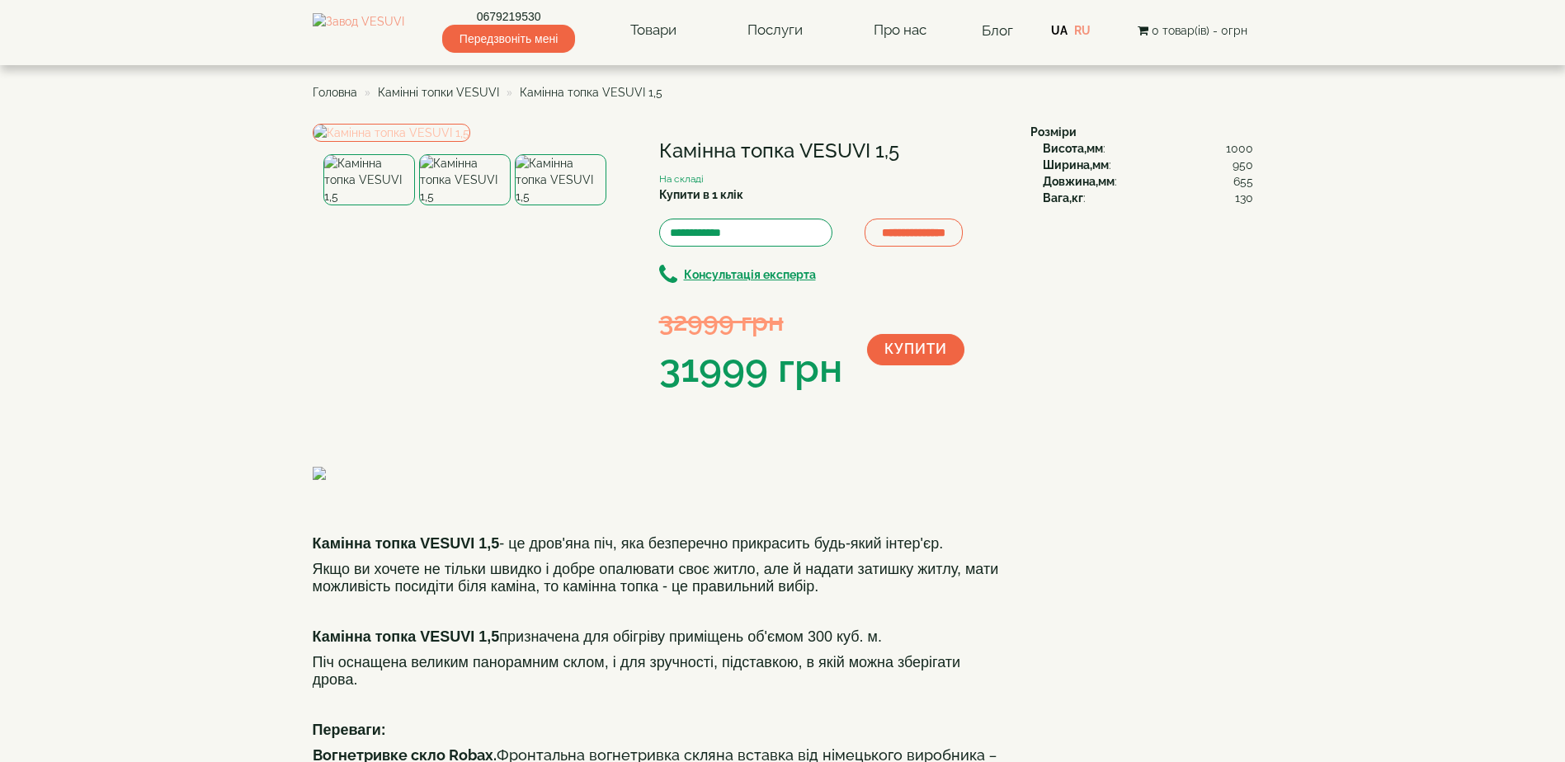
click at [436, 142] on img at bounding box center [392, 133] width 158 height 18
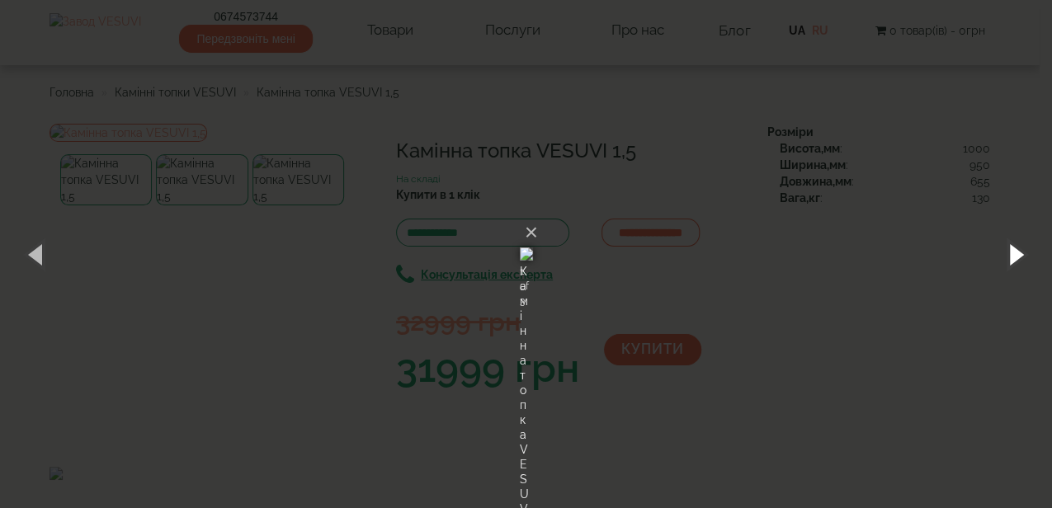
click at [1010, 252] on button "button" at bounding box center [1015, 254] width 74 height 91
click at [1013, 252] on button "button" at bounding box center [1015, 254] width 74 height 91
click at [1009, 256] on button "button" at bounding box center [1015, 254] width 74 height 91
click at [1017, 257] on button "button" at bounding box center [1015, 254] width 74 height 91
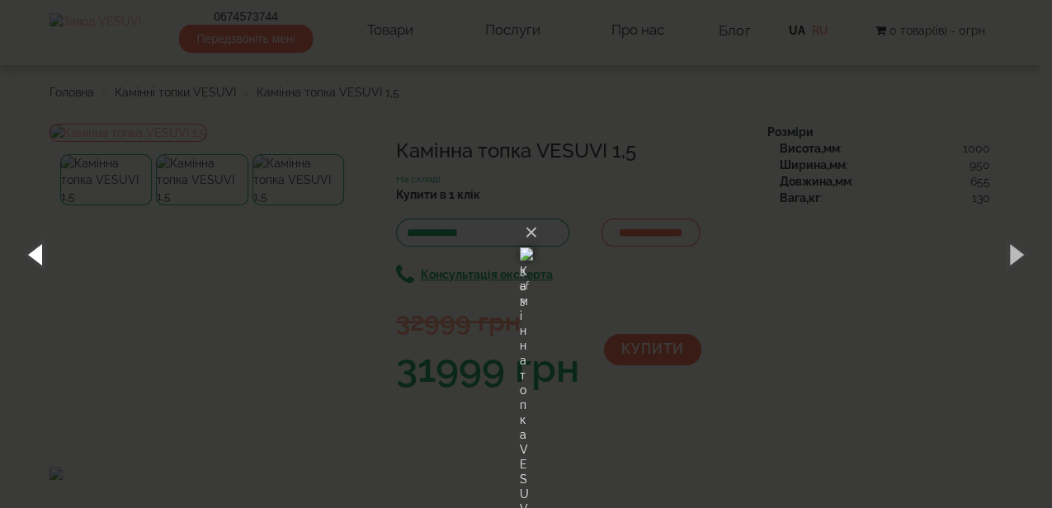
click at [34, 254] on button "button" at bounding box center [37, 254] width 74 height 91
click at [538, 214] on button "×" at bounding box center [531, 232] width 13 height 36
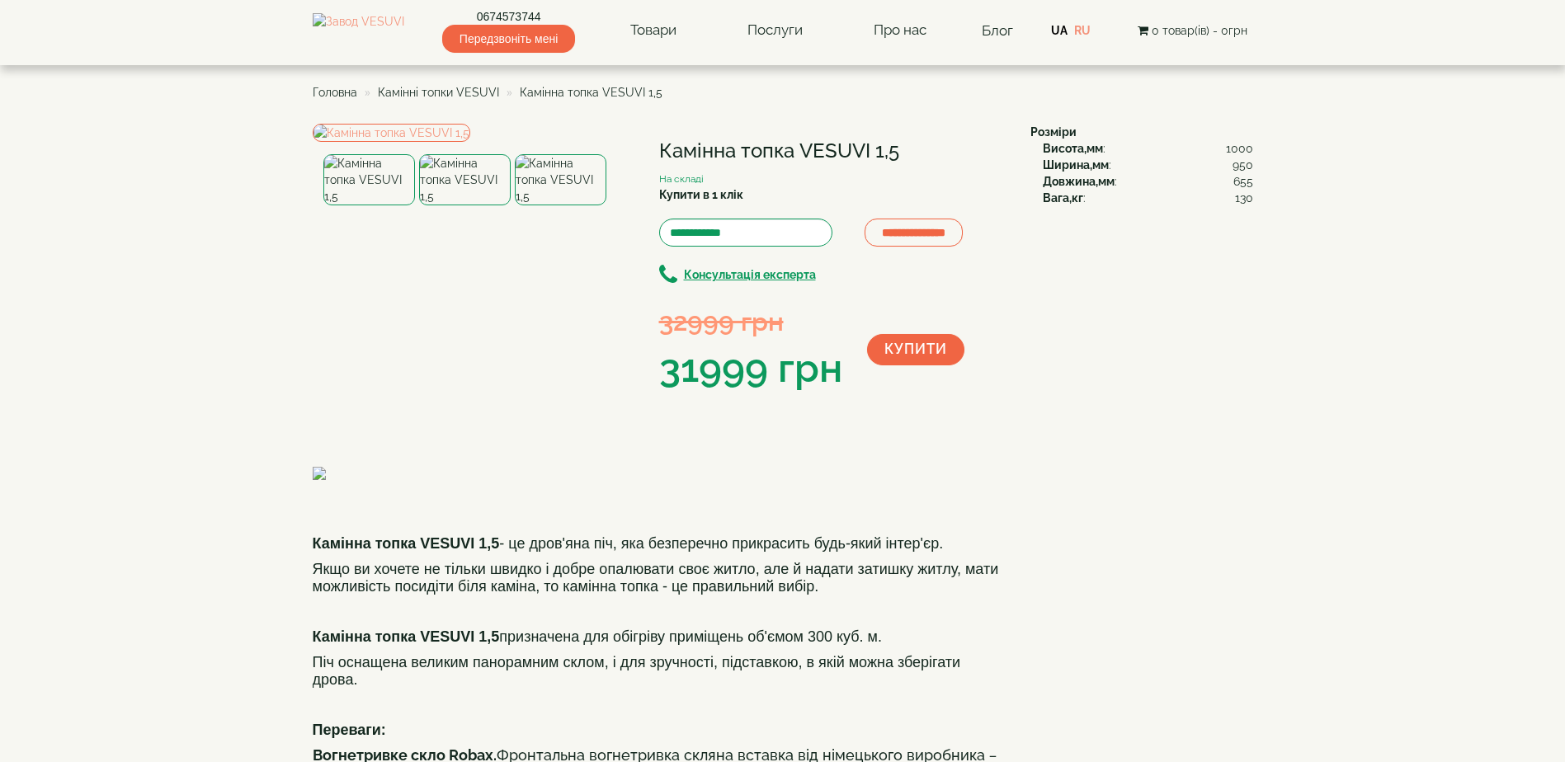
click at [1115, 337] on div "**********" at bounding box center [783, 476] width 940 height 705
click at [456, 142] on img at bounding box center [392, 133] width 158 height 18
